Goal: Information Seeking & Learning: Learn about a topic

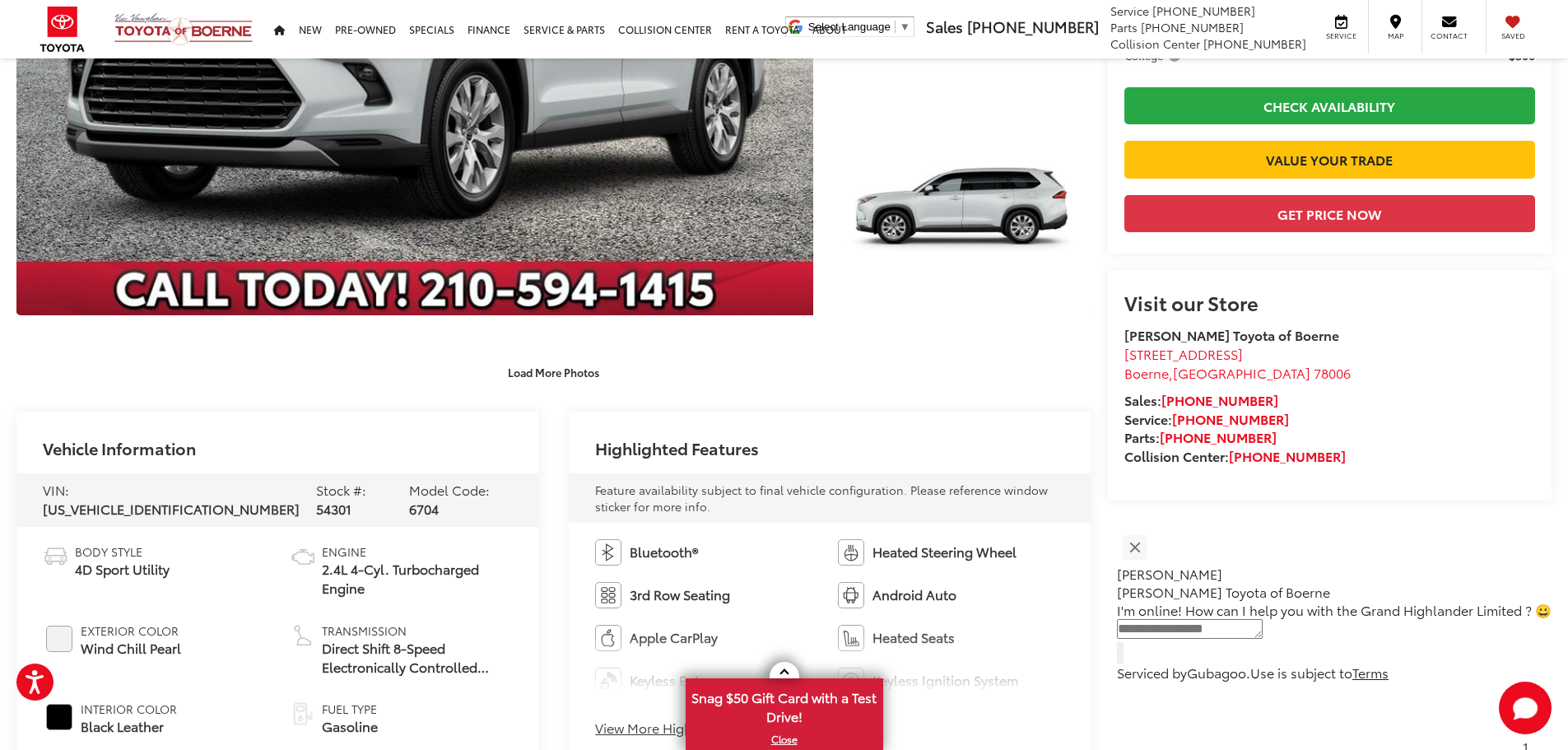
scroll to position [658, 0]
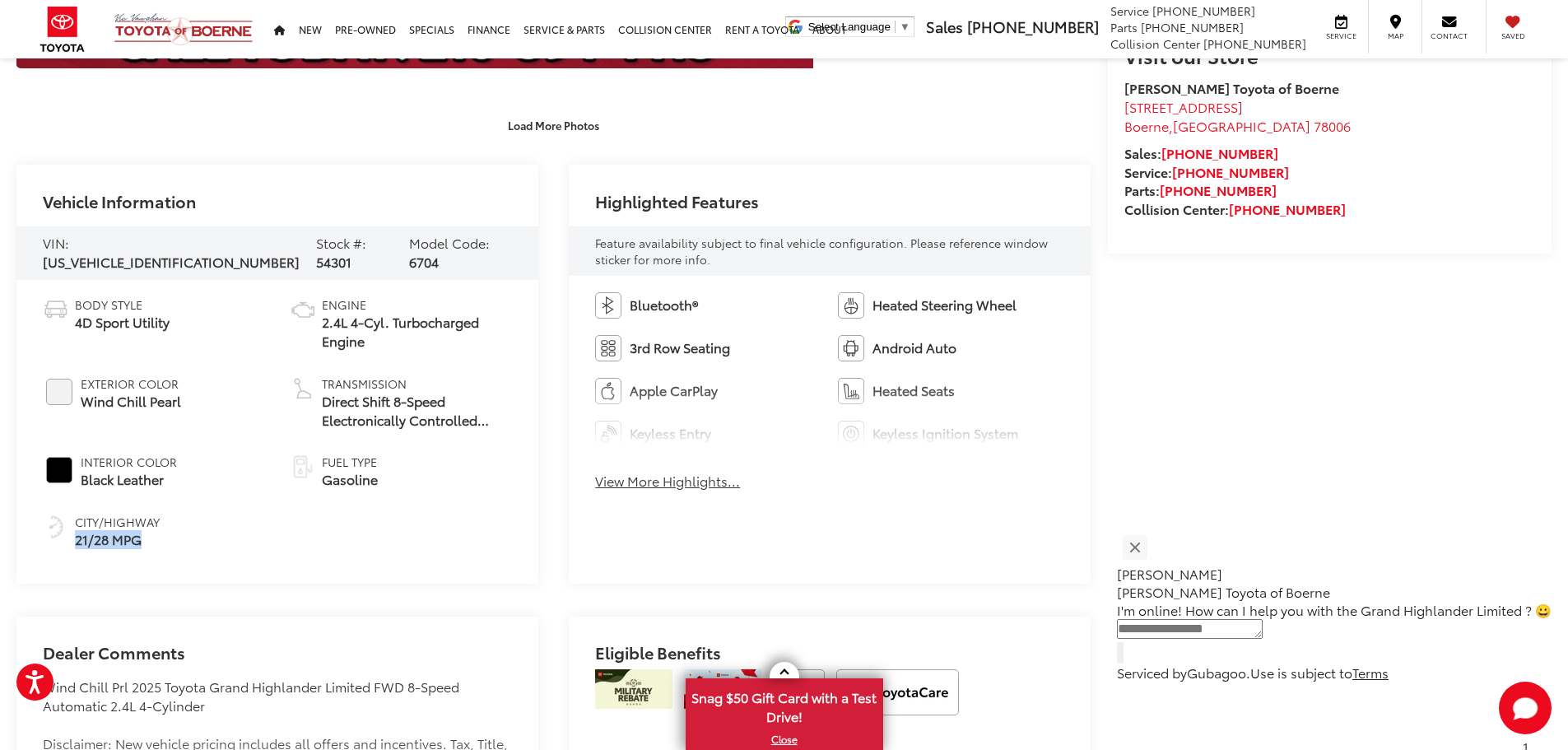
drag, startPoint x: 74, startPoint y: 540, endPoint x: 140, endPoint y: 533, distance: 66.4
click at [140, 533] on li "City/Highway 21/28 MPG" at bounding box center [154, 530] width 222 height 35
click at [200, 538] on li "City/Highway 21/28 MPG" at bounding box center [154, 530] width 222 height 35
click at [647, 481] on button "View More Highlights..." at bounding box center [667, 481] width 145 height 19
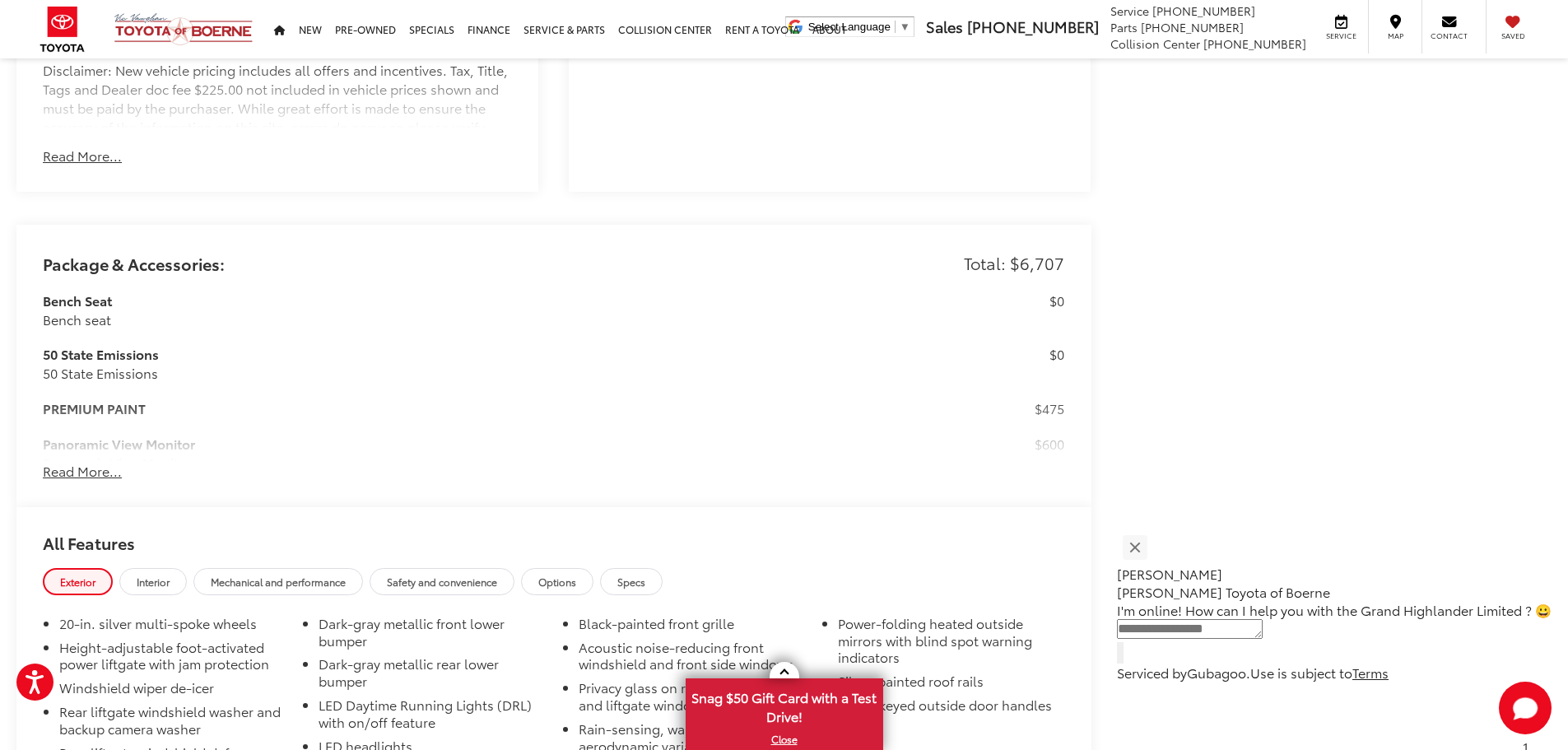
scroll to position [1728, 0]
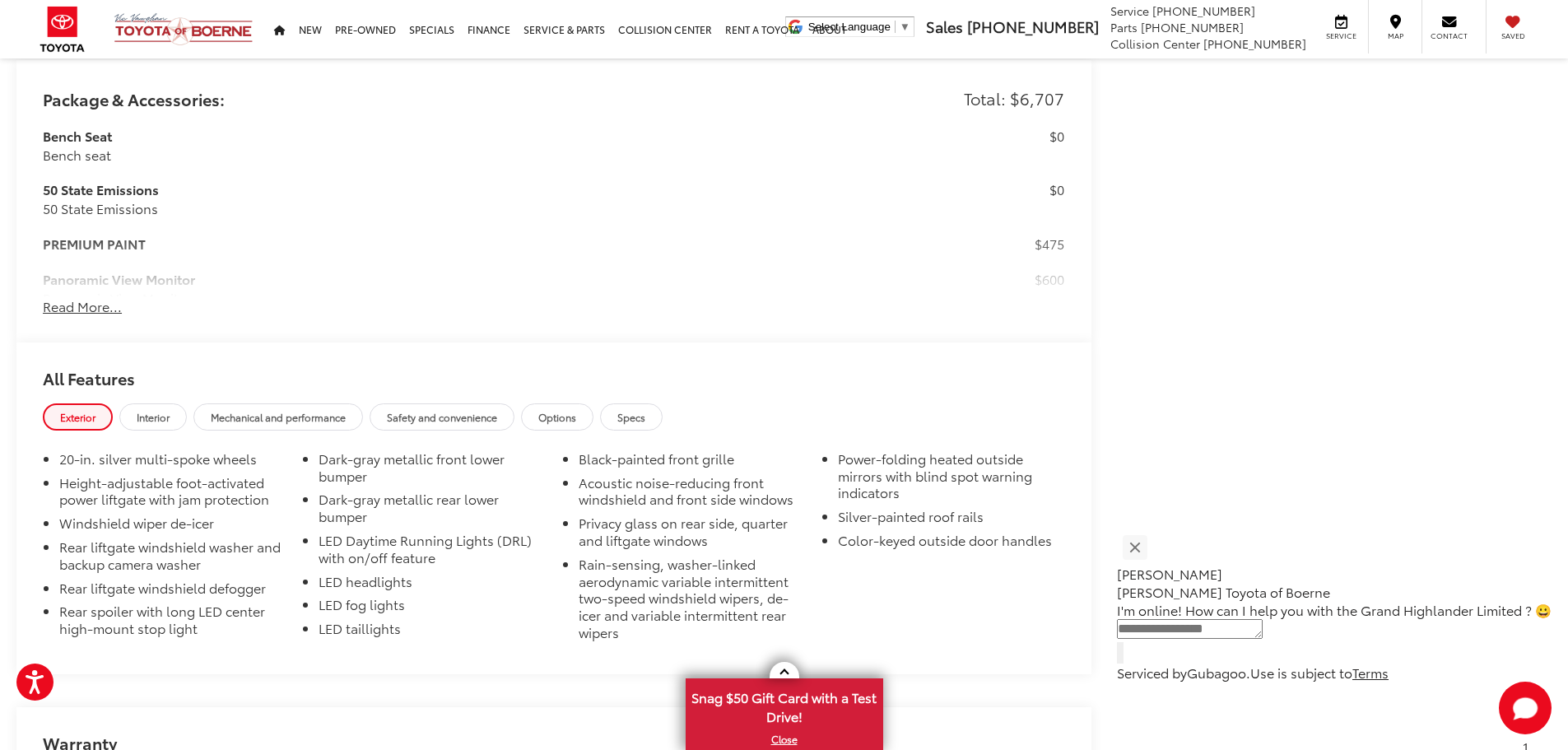
click at [109, 310] on button "Read More..." at bounding box center [82, 306] width 79 height 19
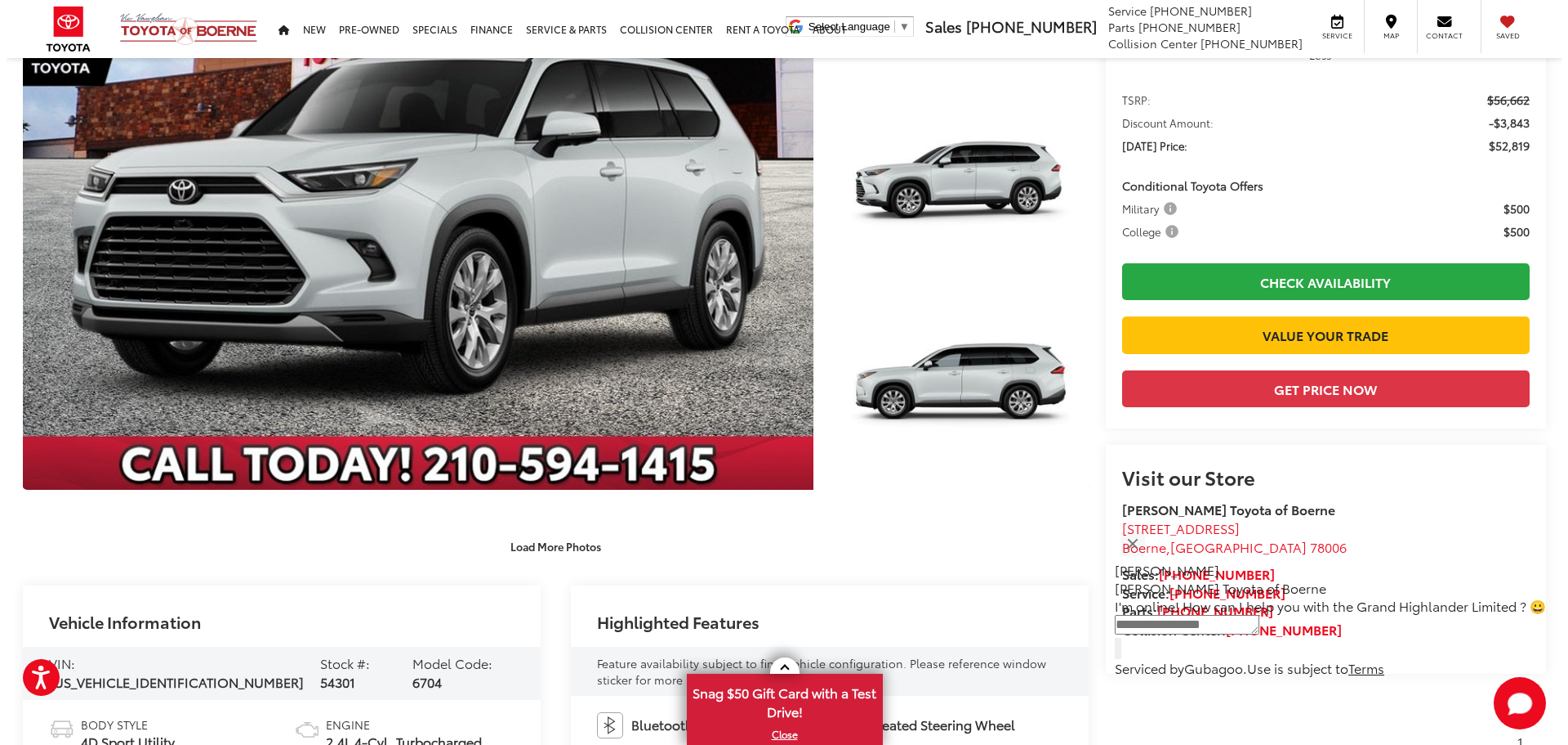
scroll to position [68, 0]
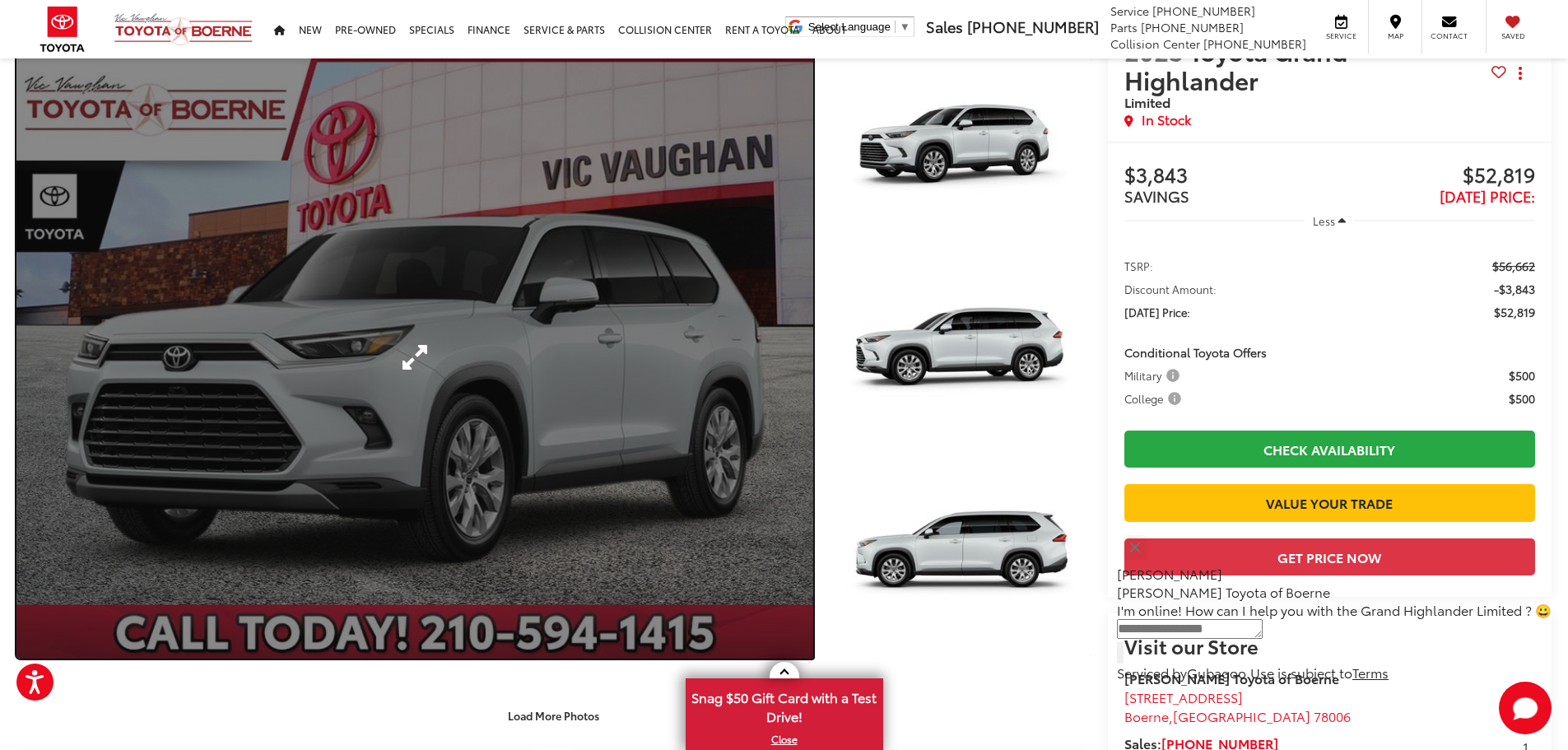
click at [373, 359] on link "Expand Photo 0" at bounding box center [414, 357] width 796 height 602
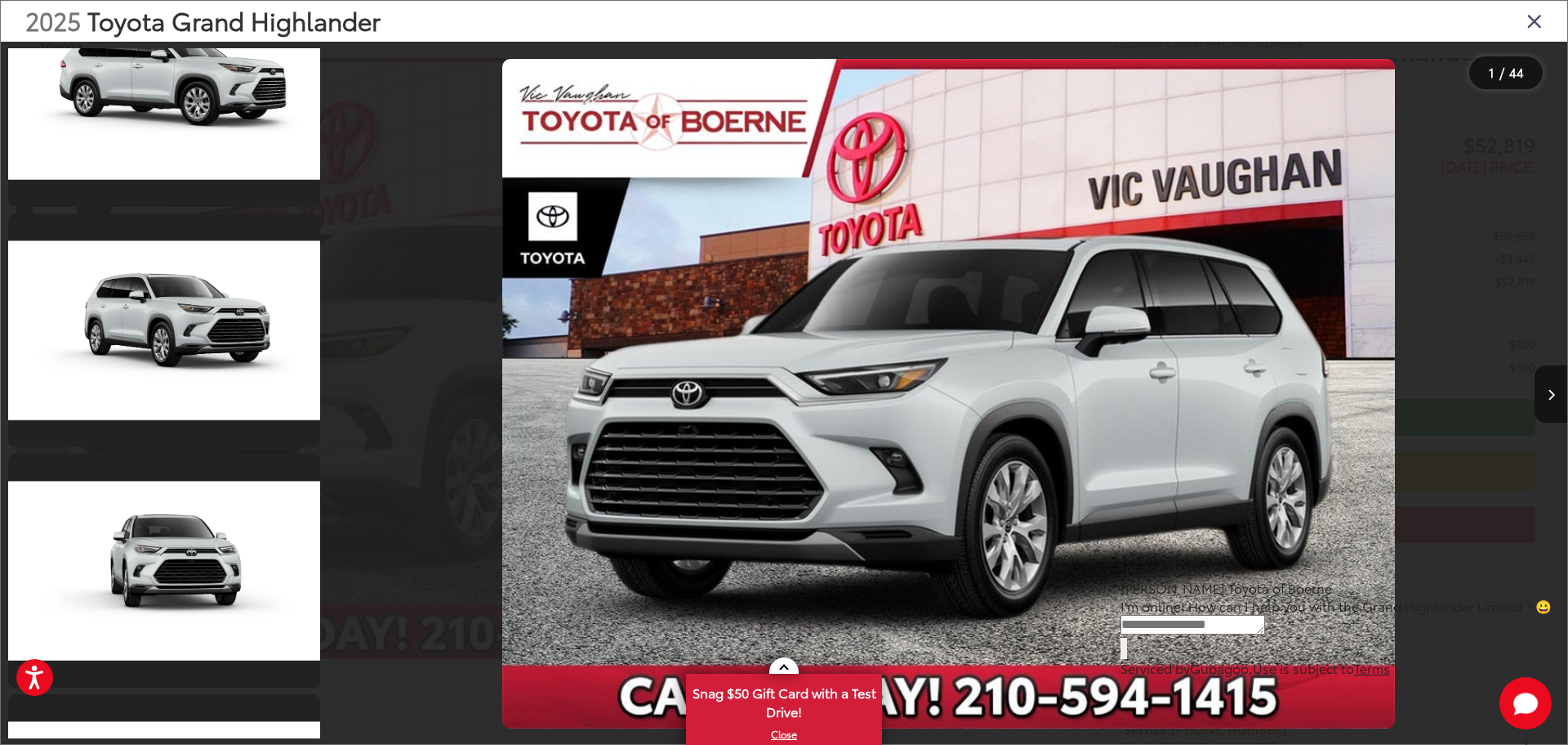
scroll to position [8582, 0]
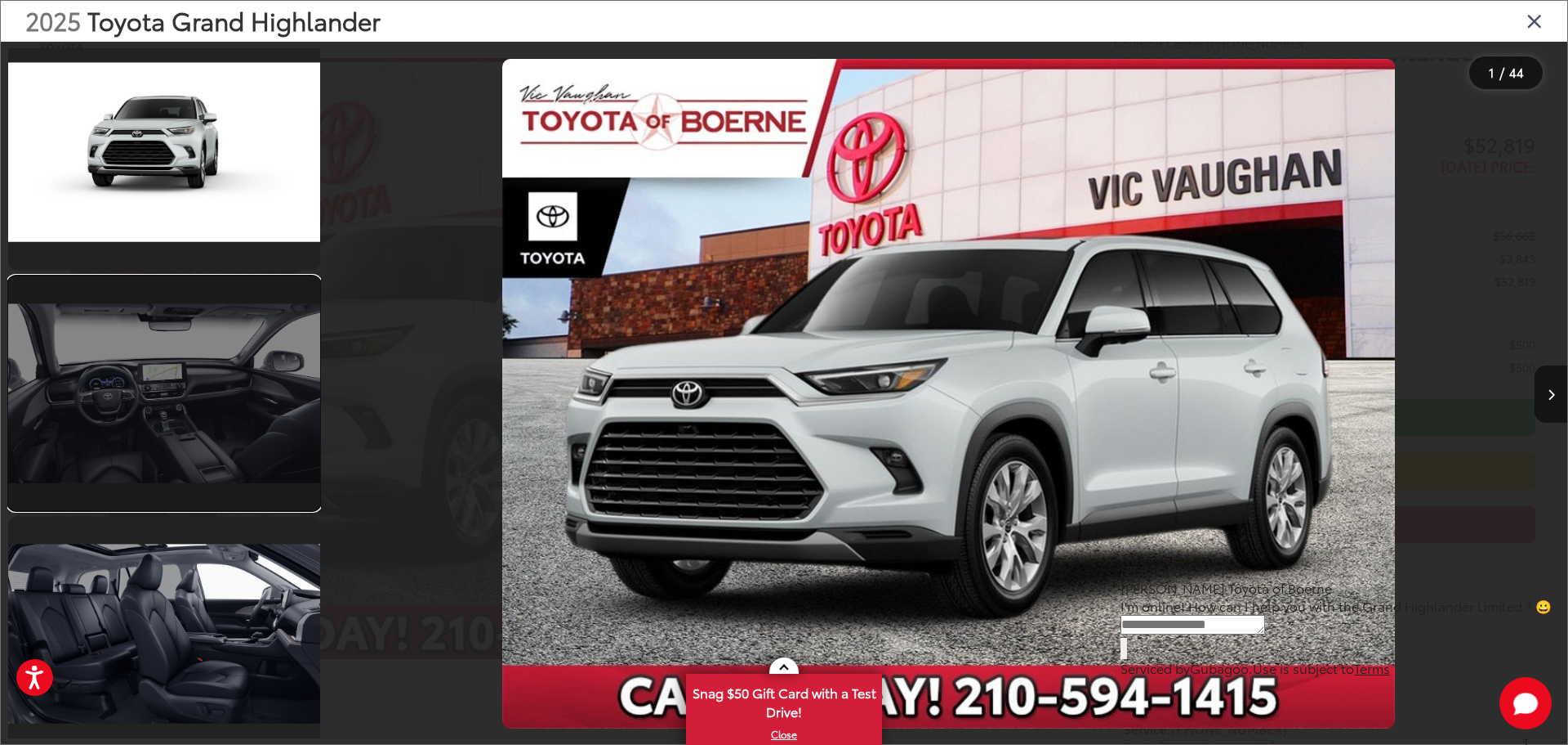
click at [184, 424] on link at bounding box center [165, 392] width 312 height 234
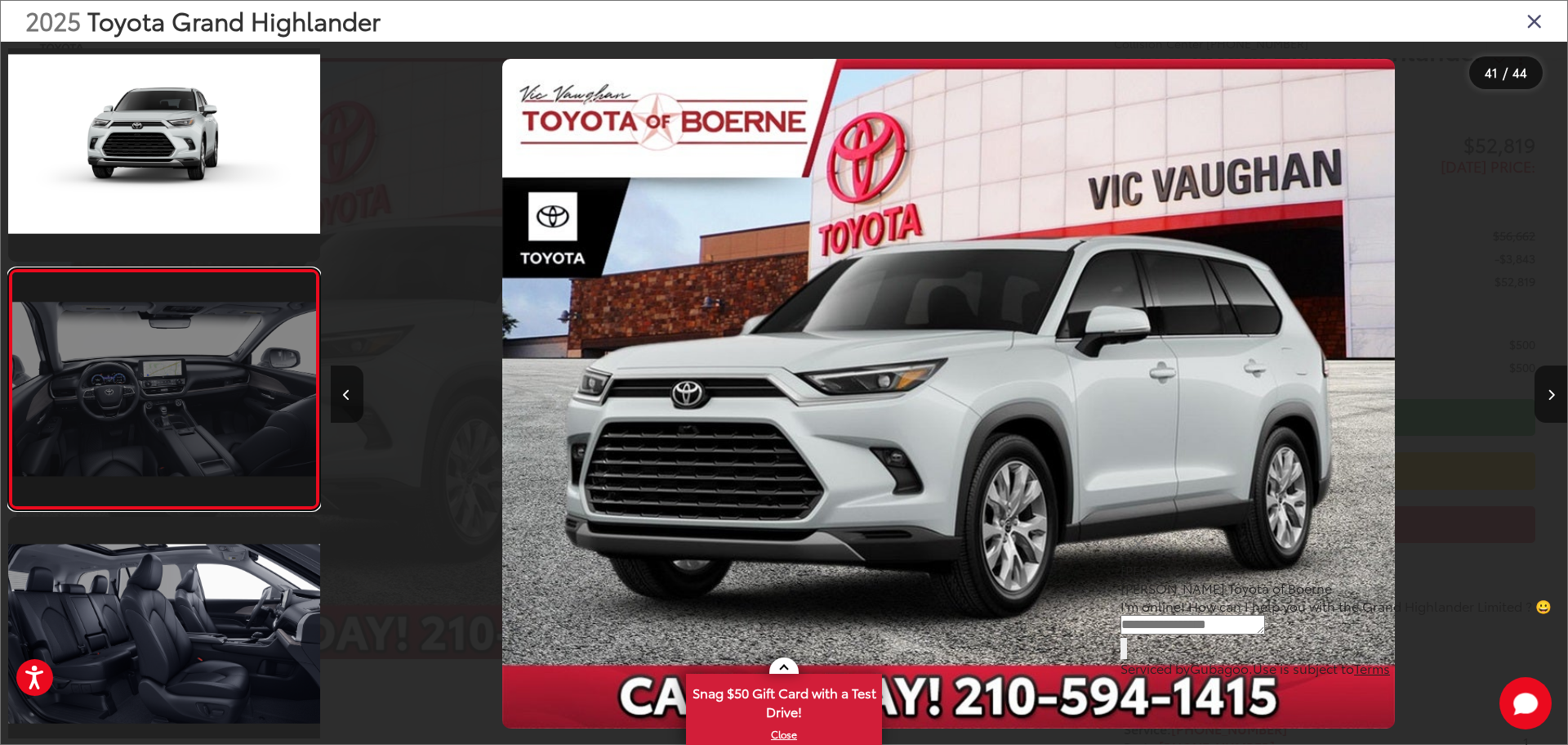
scroll to position [0, 49481]
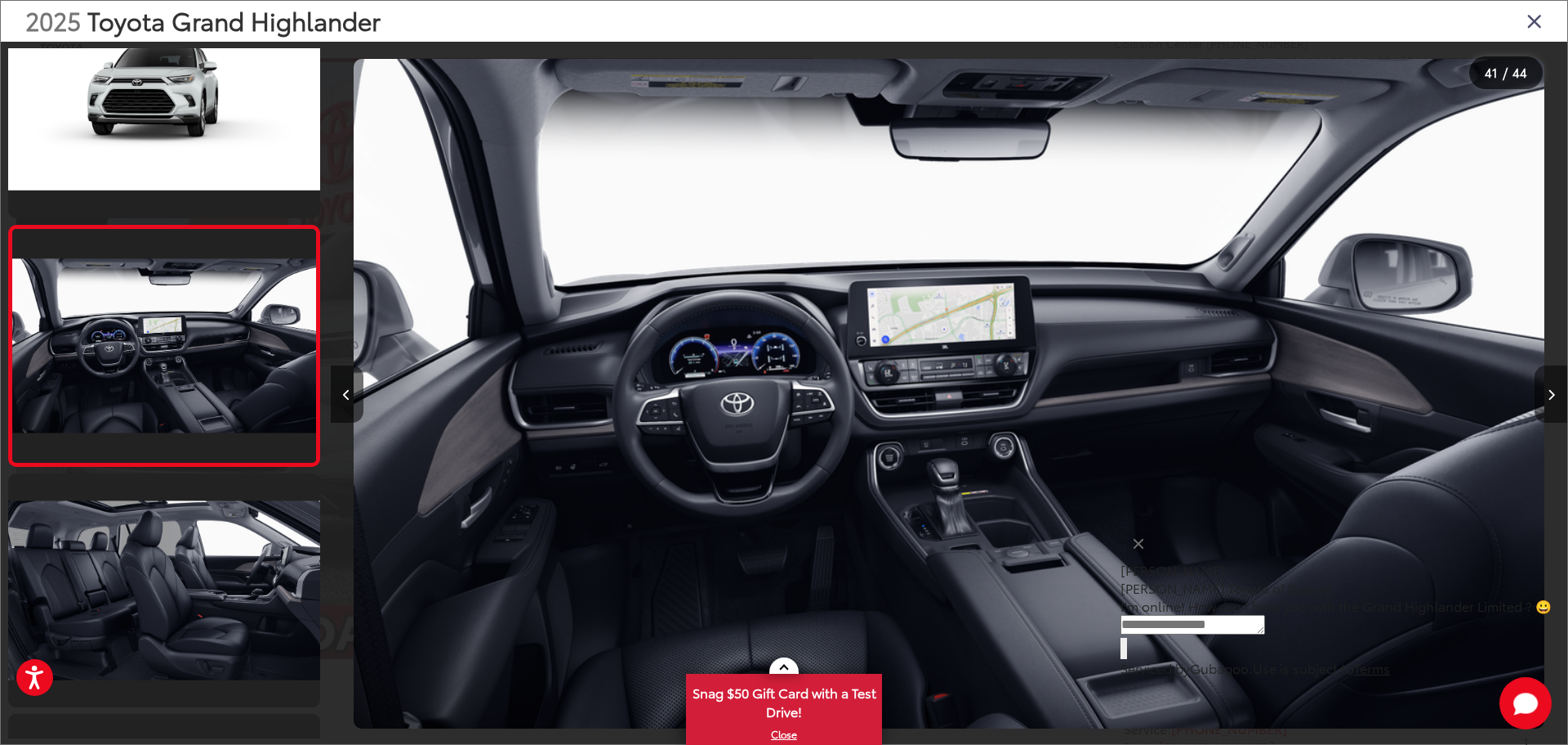
click at [1548, 399] on icon "Next image" at bounding box center [1551, 394] width 8 height 11
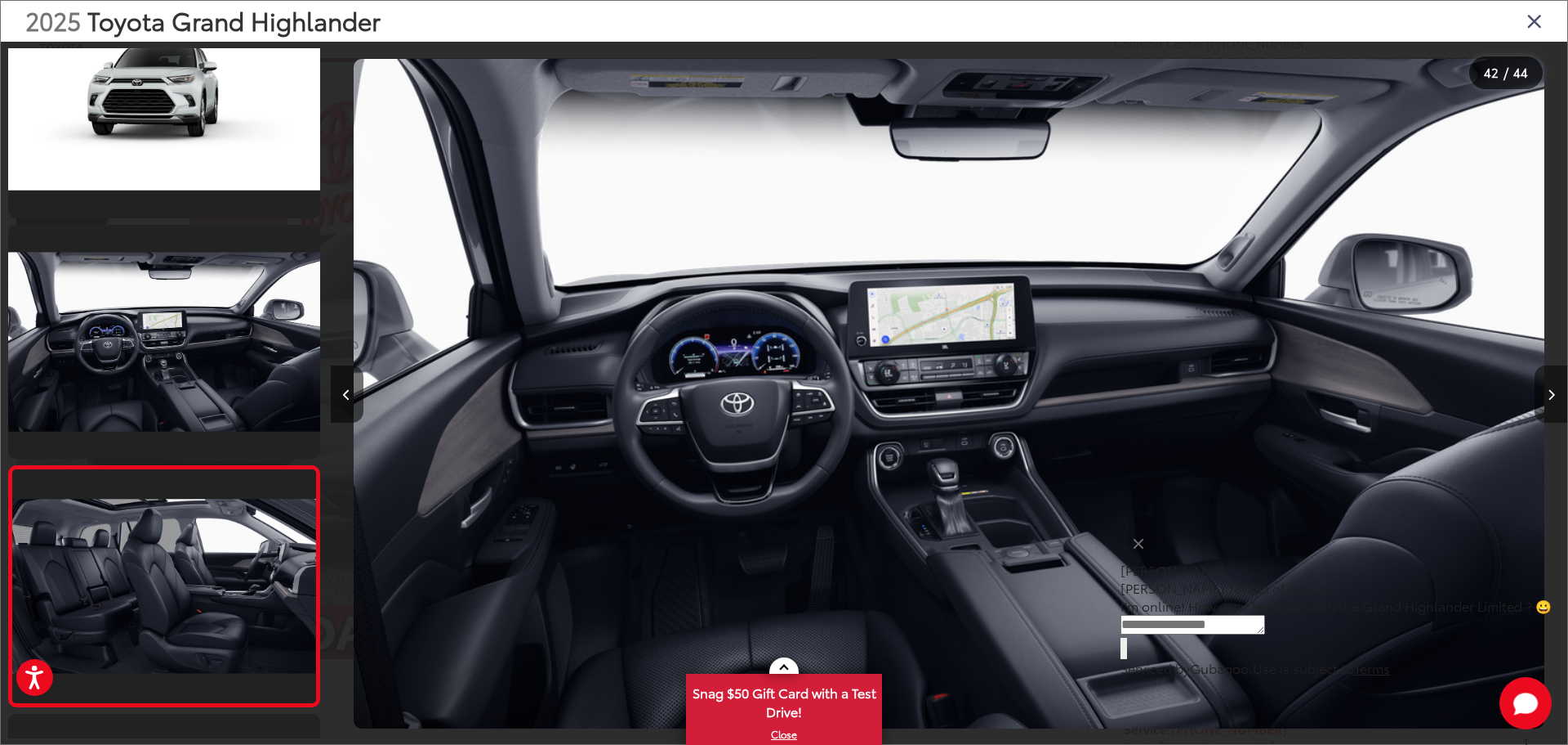
scroll to position [9683, 0]
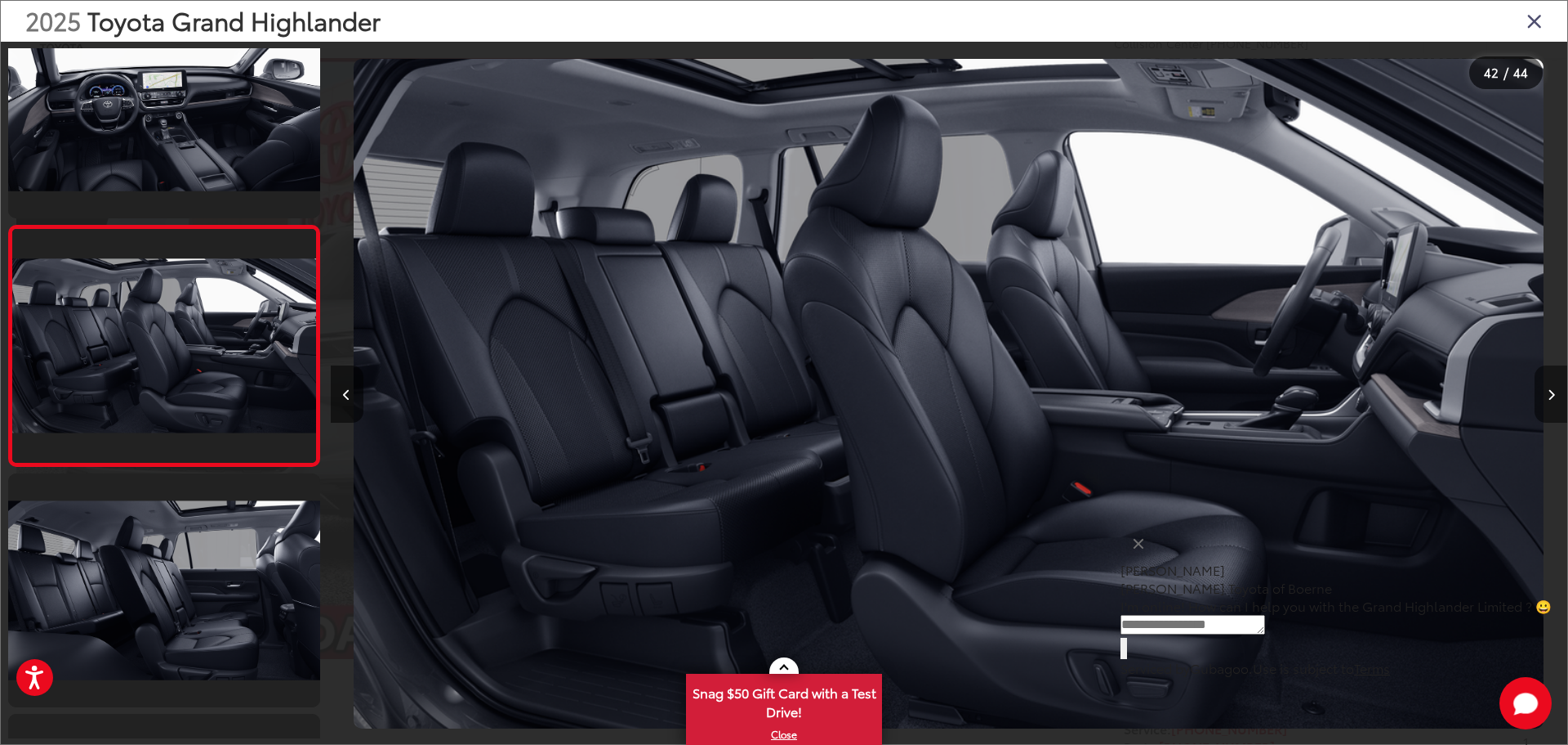
click at [1548, 399] on icon "Next image" at bounding box center [1551, 394] width 8 height 11
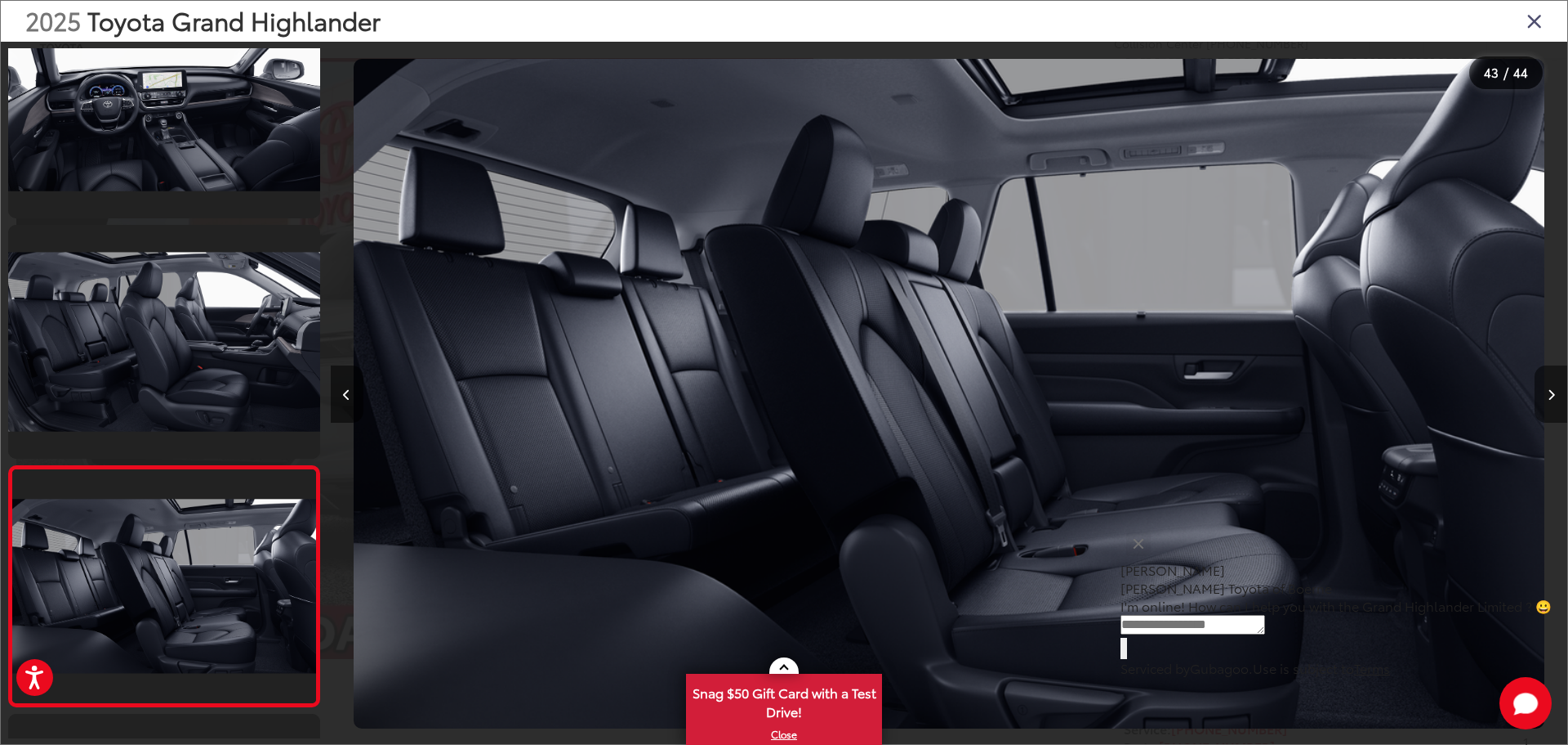
scroll to position [9892, 0]
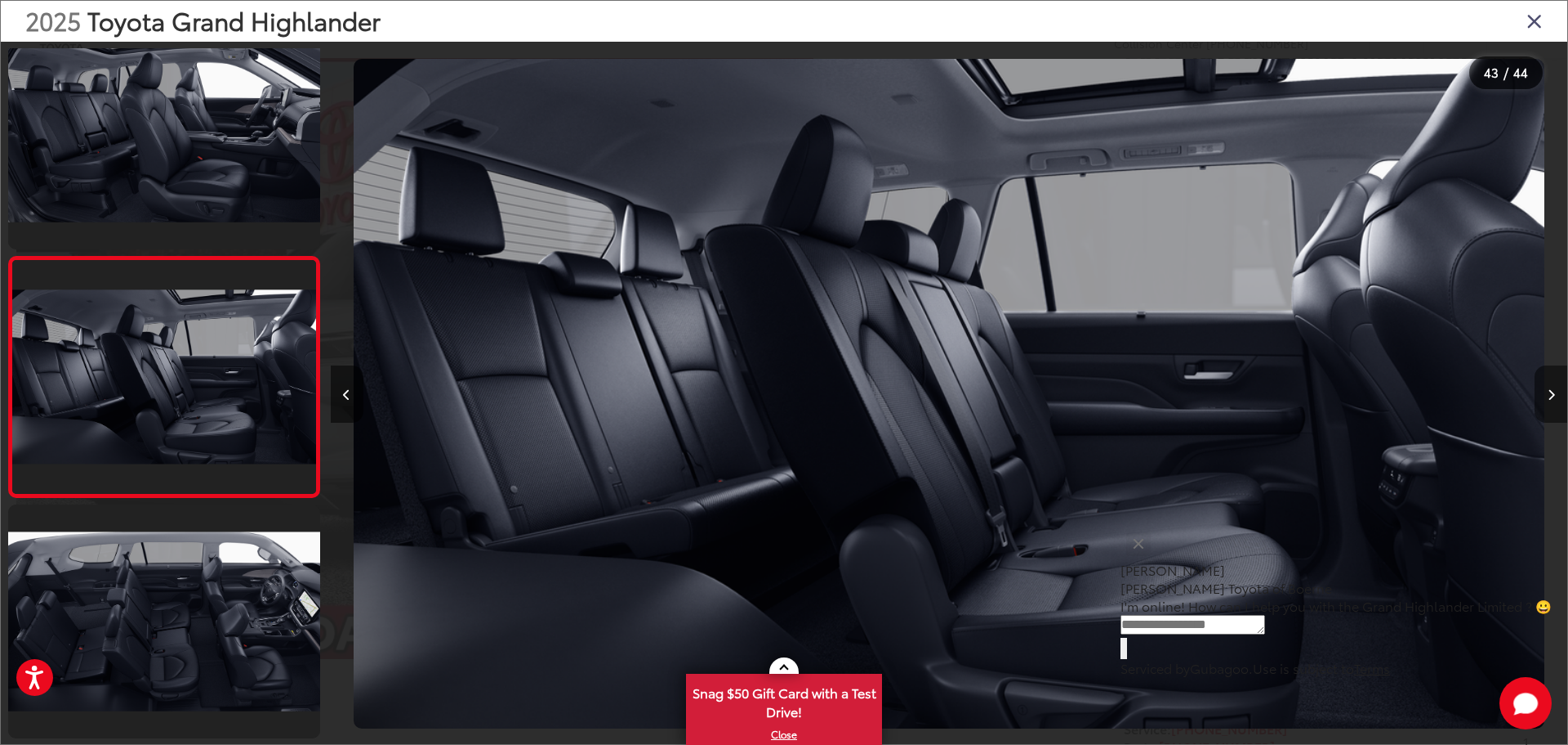
click at [1548, 399] on icon "Next image" at bounding box center [1551, 394] width 8 height 11
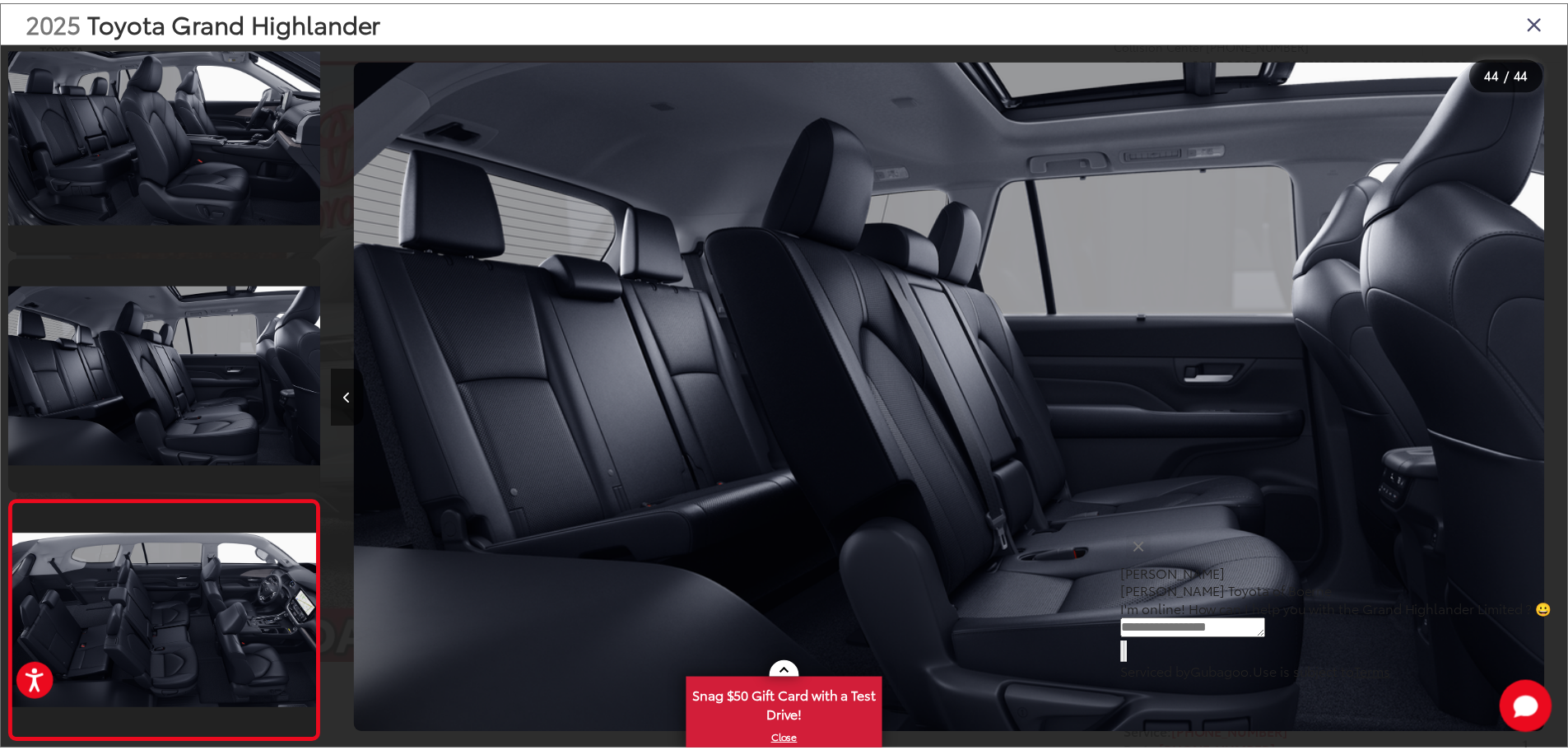
scroll to position [0, 53598]
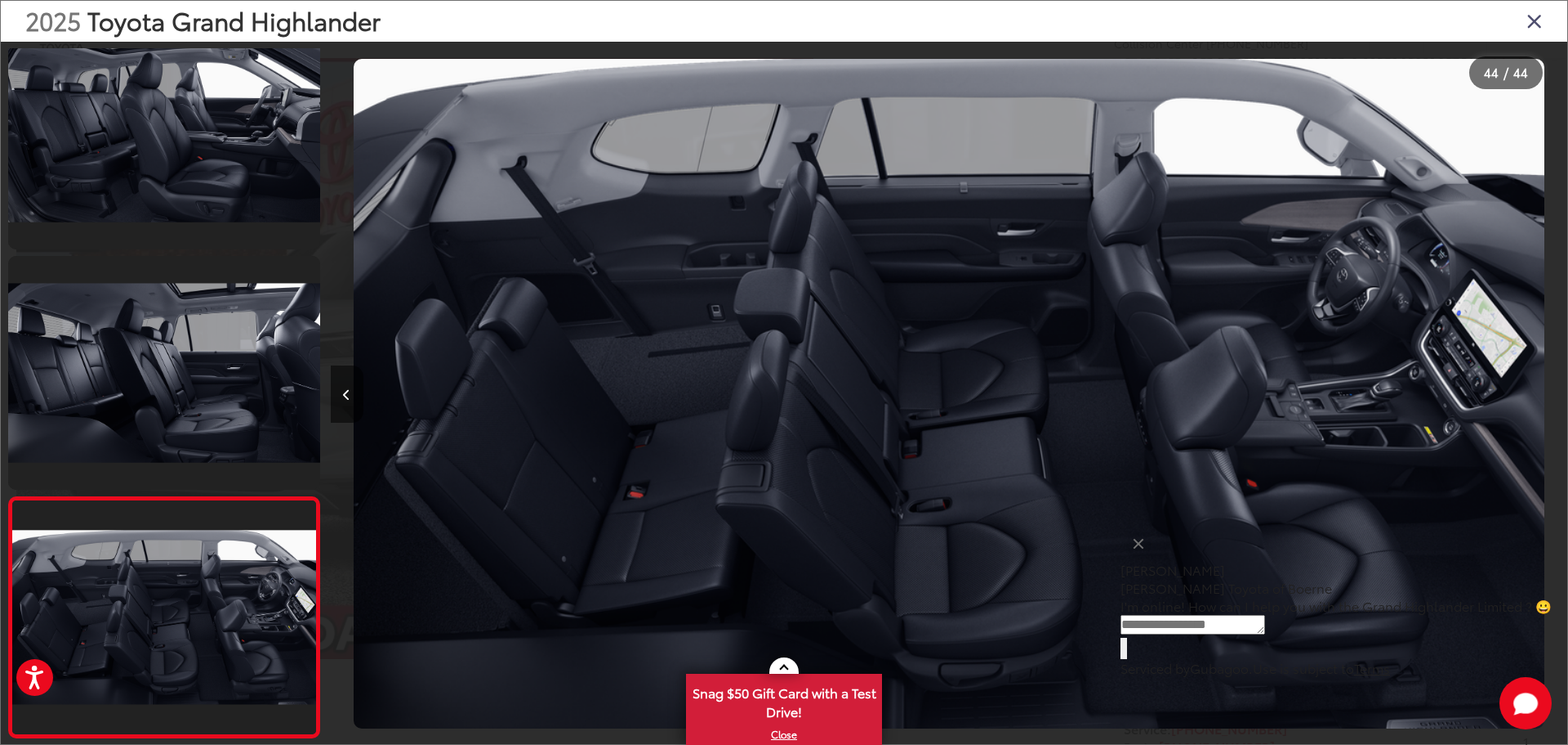
click at [1542, 26] on icon "Close gallery" at bounding box center [1534, 20] width 16 height 21
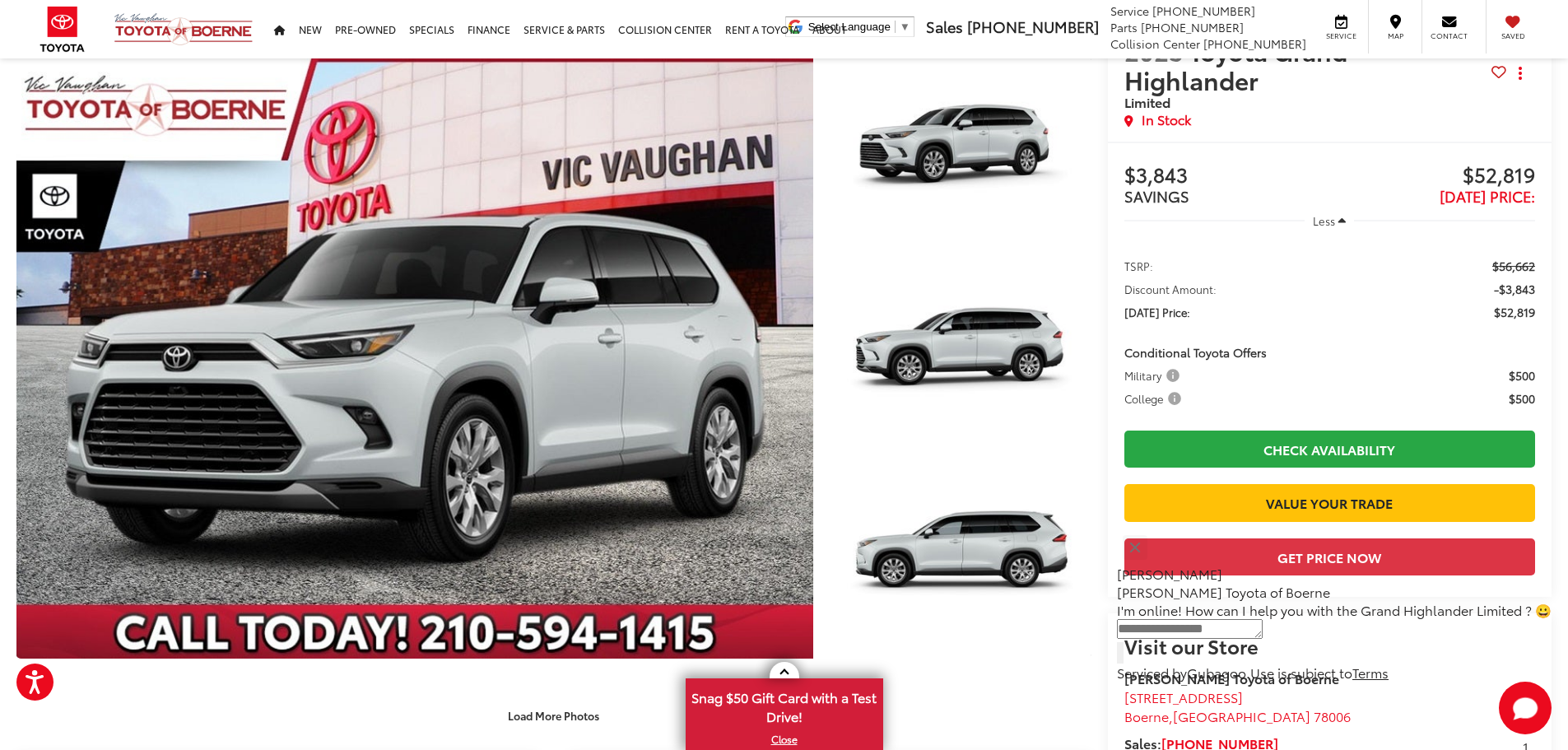
scroll to position [0, 0]
